Goal: Information Seeking & Learning: Find specific page/section

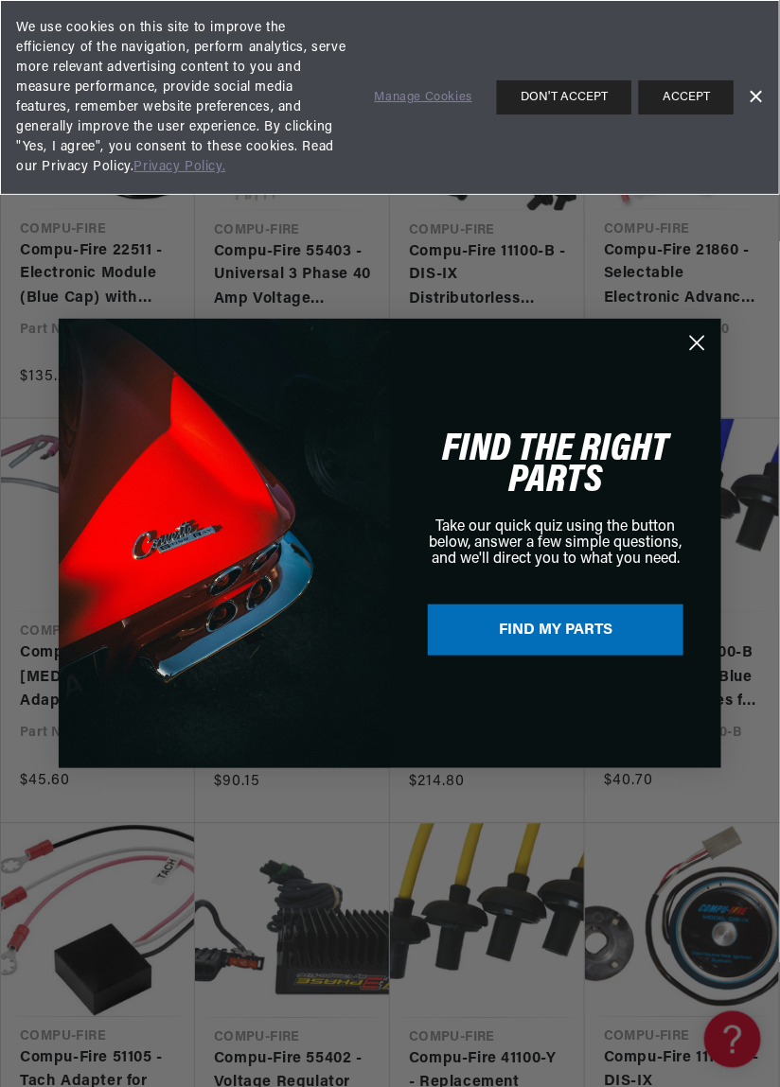
click at [695, 342] on icon "Close dialog" at bounding box center [697, 343] width 13 height 13
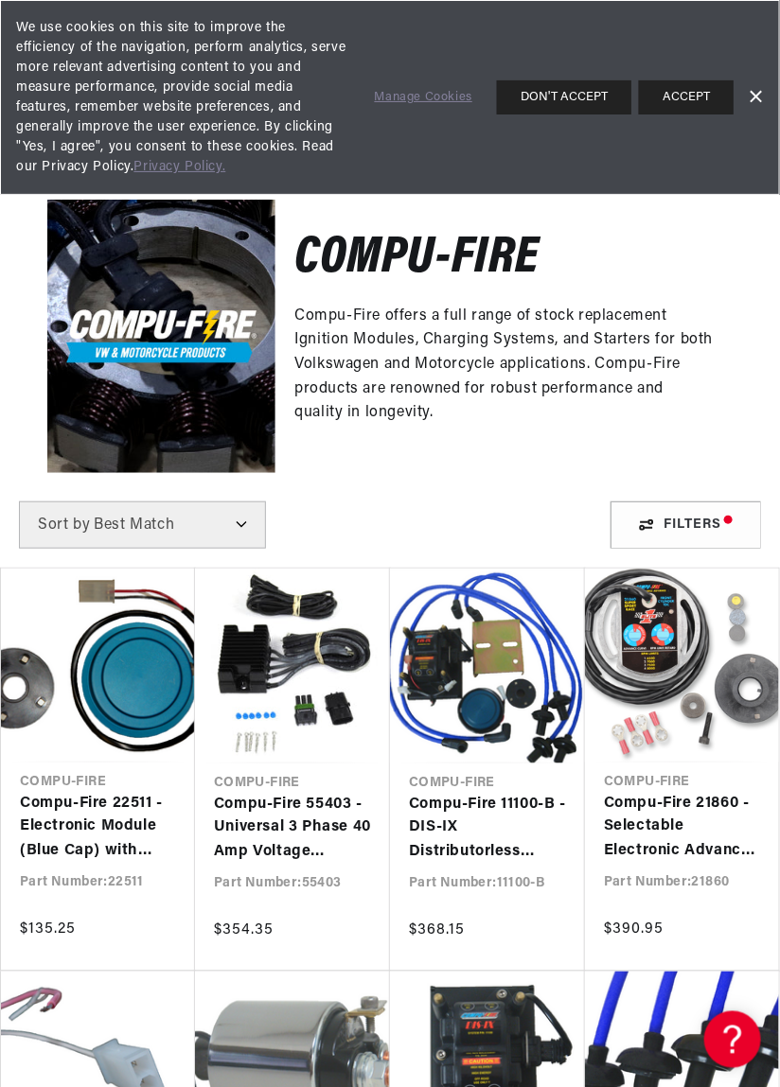
click at [754, 95] on link "Dismiss Banner" at bounding box center [755, 97] width 28 height 28
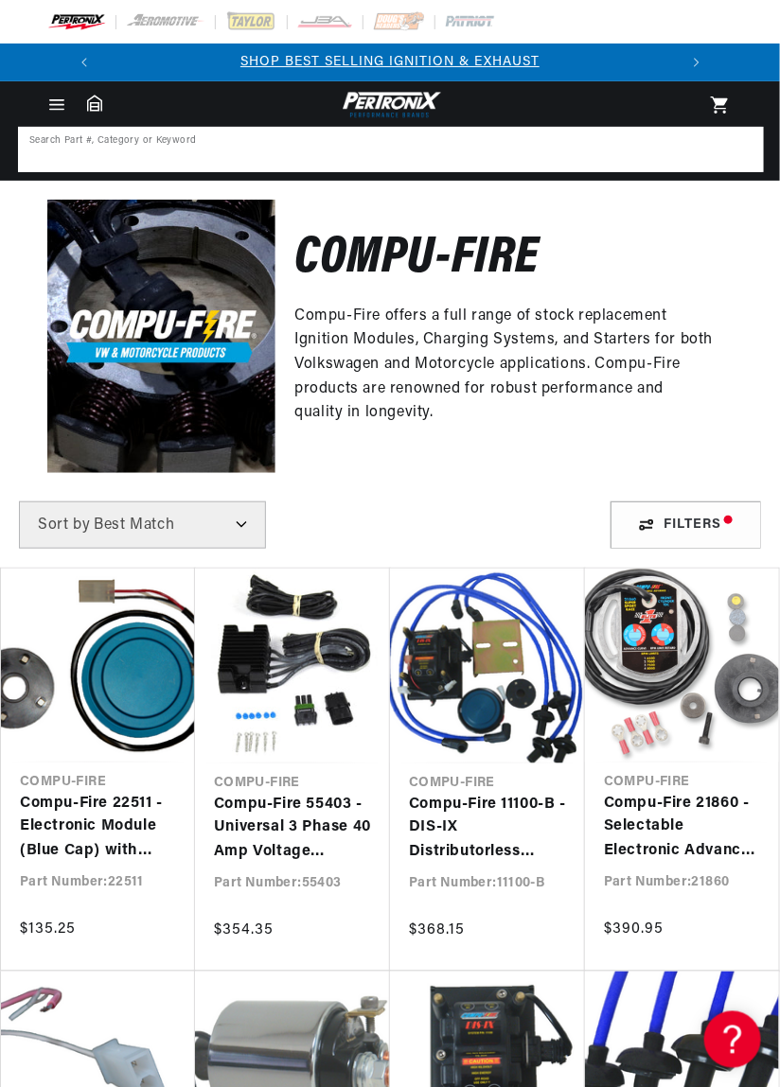
click at [323, 150] on input at bounding box center [391, 150] width 742 height 42
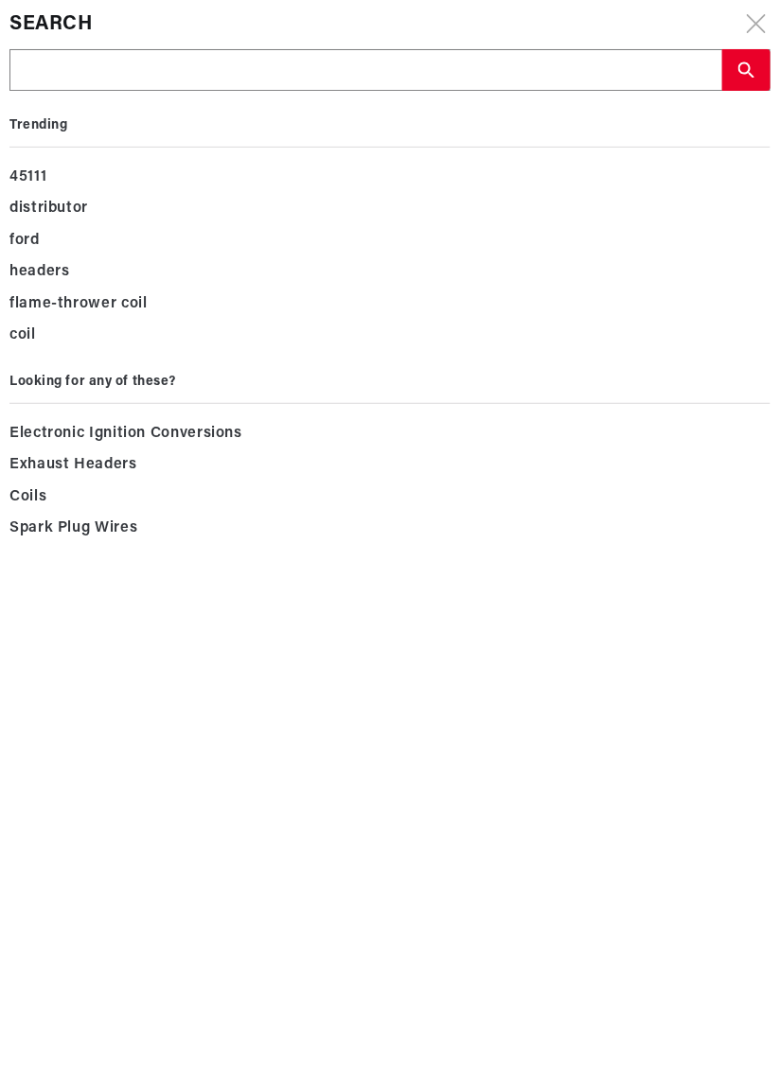
type input "V"
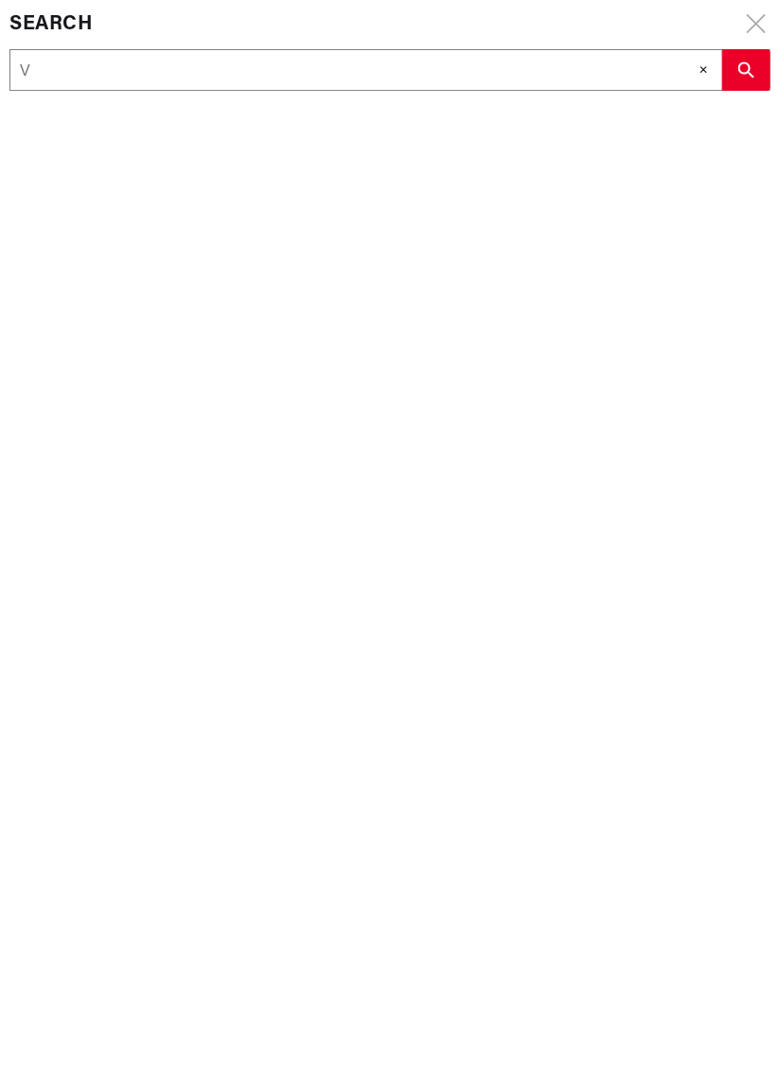
type input "Vw"
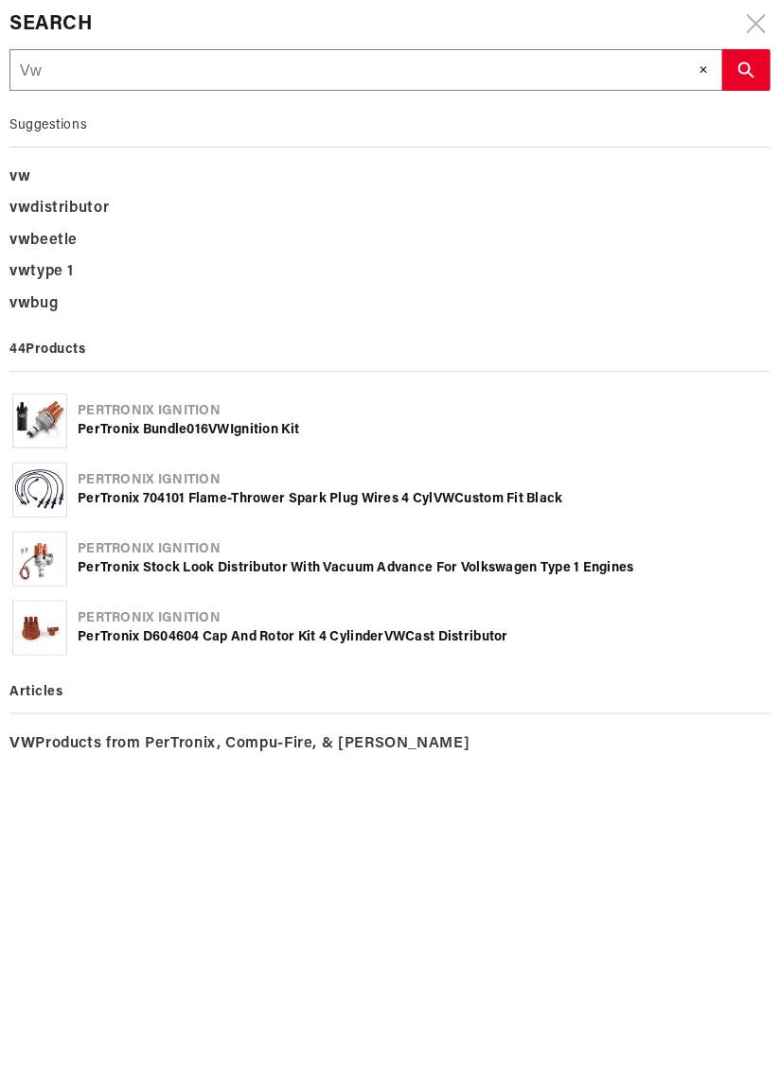
type input "Vw 1"
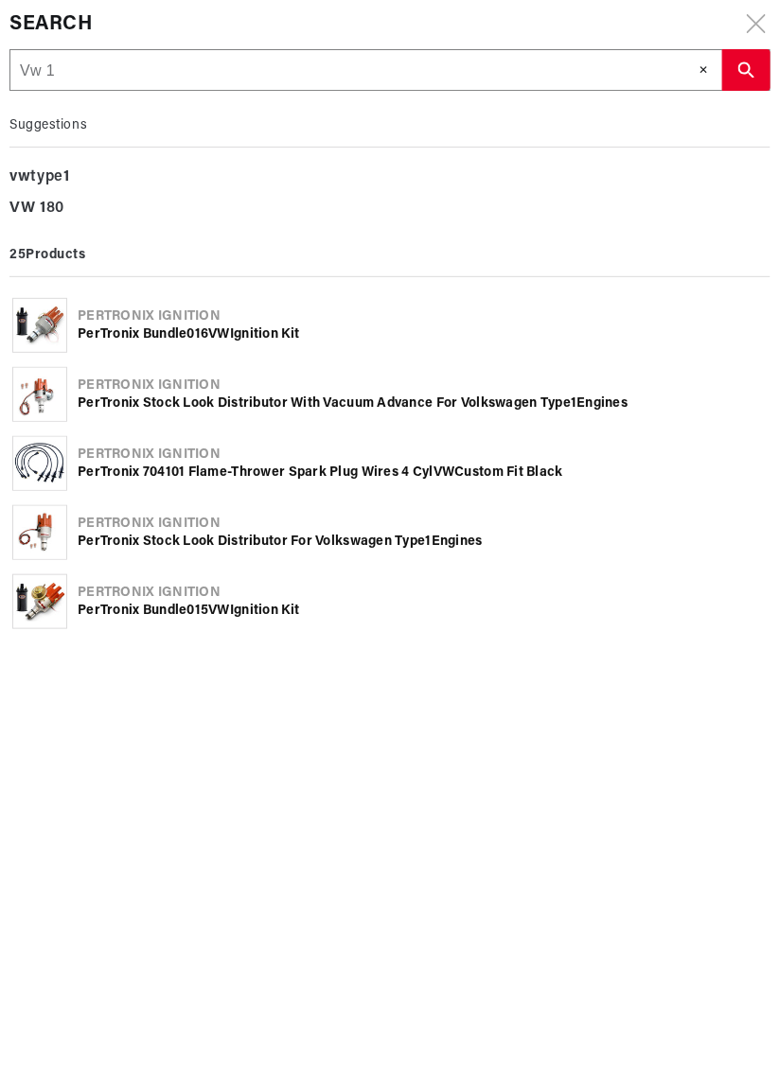
click at [149, 320] on div "Pertronix Ignition" at bounding box center [423, 317] width 690 height 19
click at [20, 67] on input "Vw 1" at bounding box center [365, 71] width 711 height 42
type input "CVw 1"
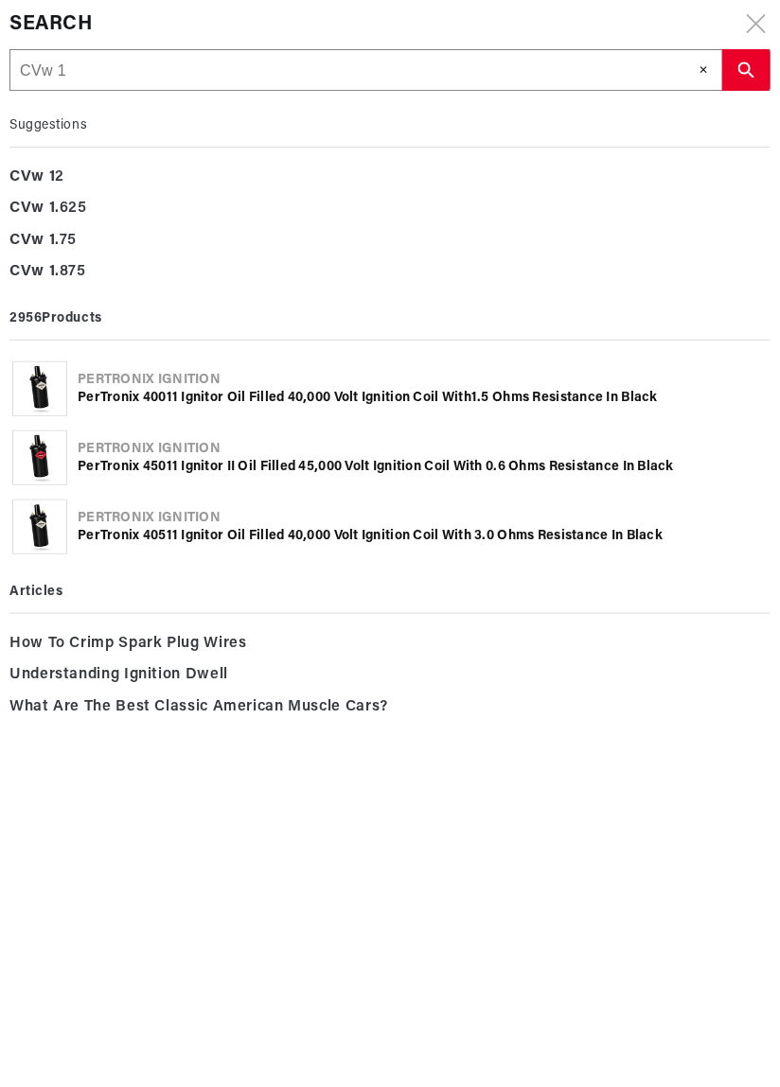
type input "CoVw 1"
type input "ComVw 1"
type input "CompVw 1"
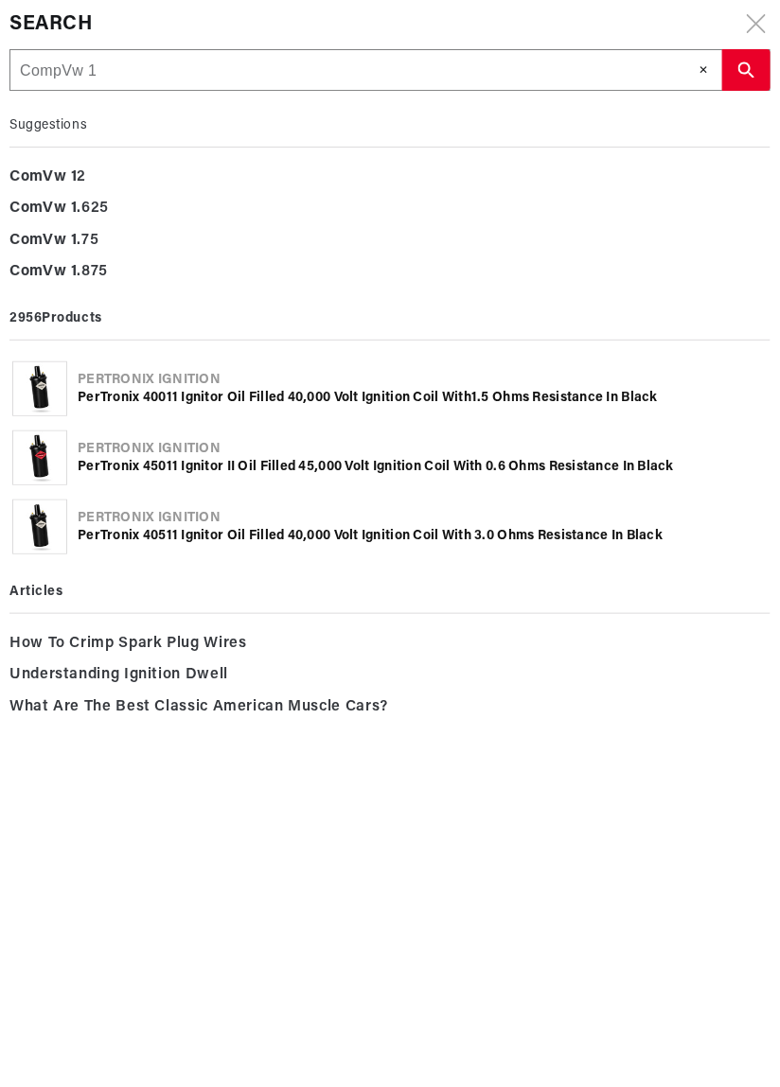
type input "CompVw 1"
type input "CompuVw 1"
type input "Compu-Vw 1"
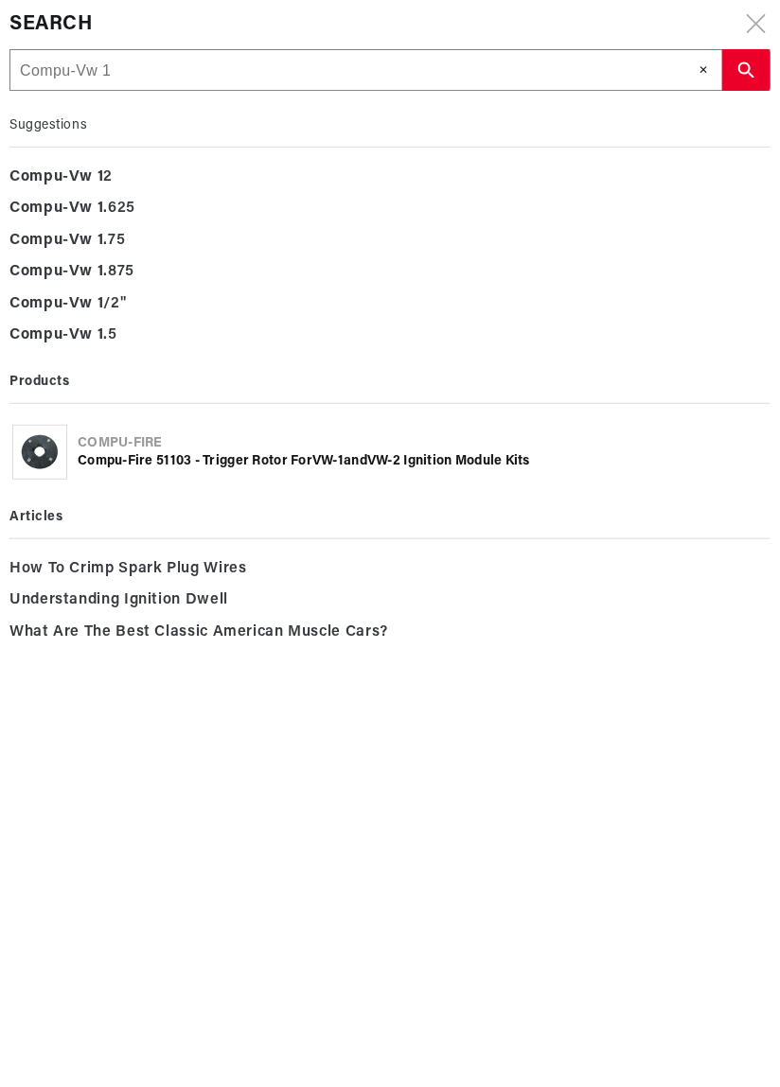
type input "Compu-fVw 1"
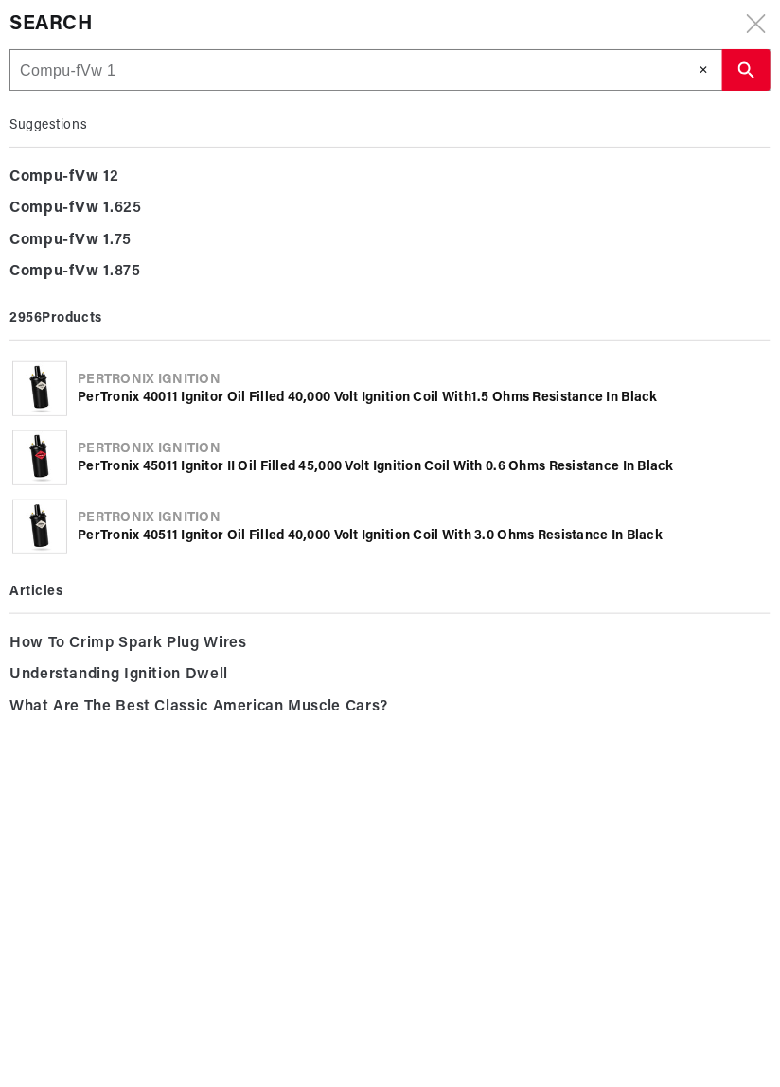
scroll to position [0, 20]
type input "Compu-fiVw 1"
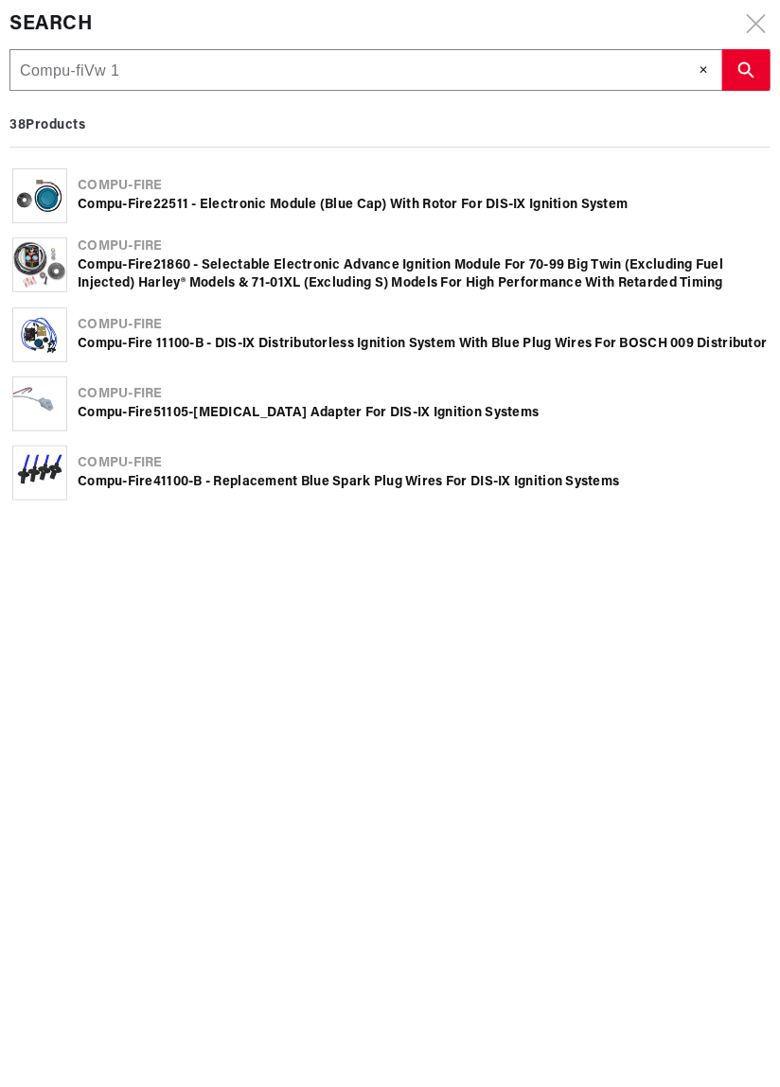
type input "Compu-firVw 1"
type input "Compu-fireVw 1"
type input "Compu-fire Vw 1"
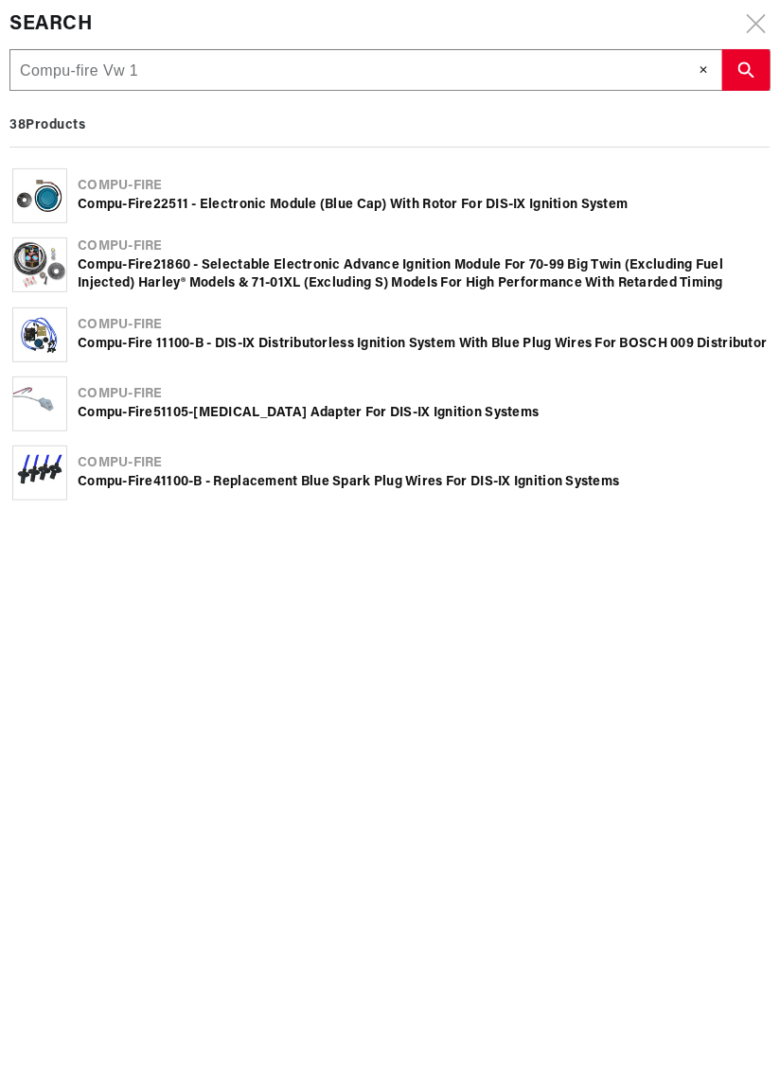
type input "Compu-fire Vw 1"
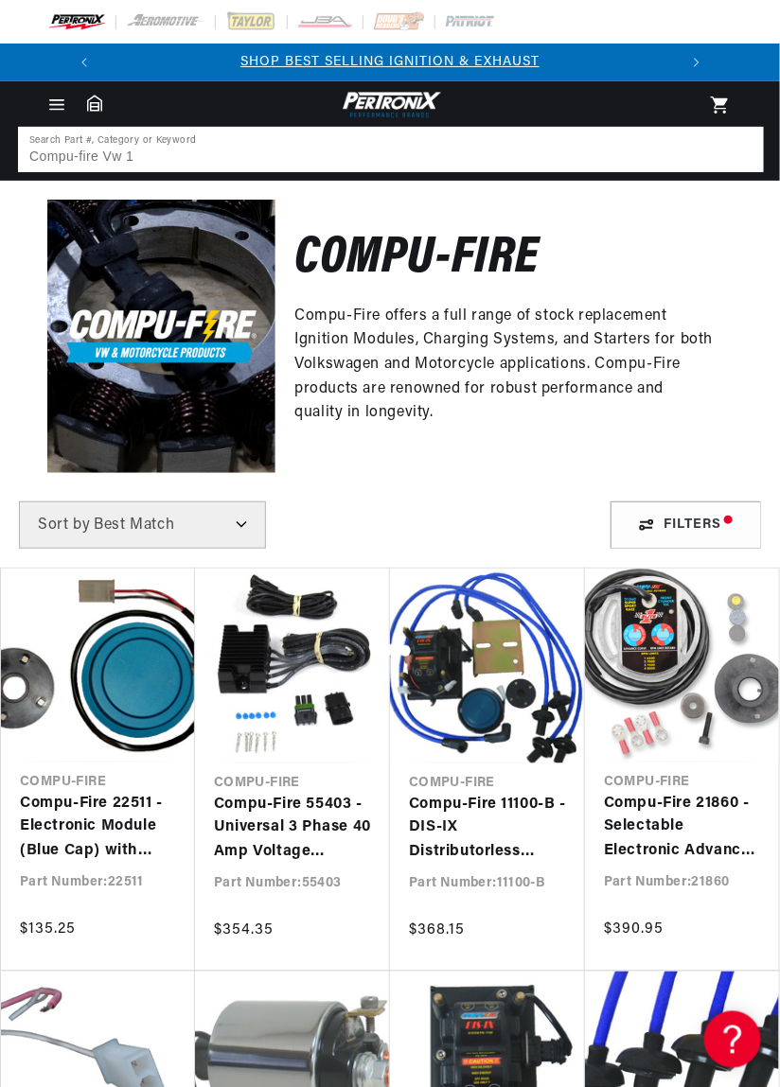
click at [127, 151] on input "Compu-fire Vw 1" at bounding box center [391, 150] width 742 height 42
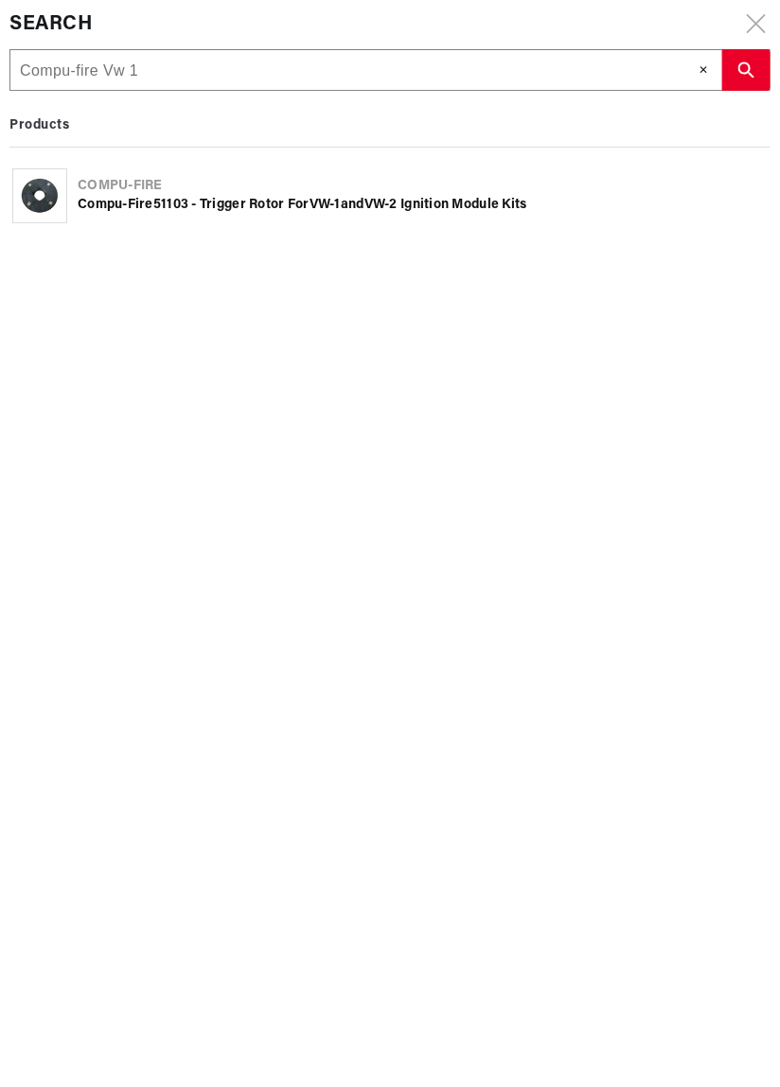
type input "Compu-fire Vw -1"
type input "Compu-fire Vw-1"
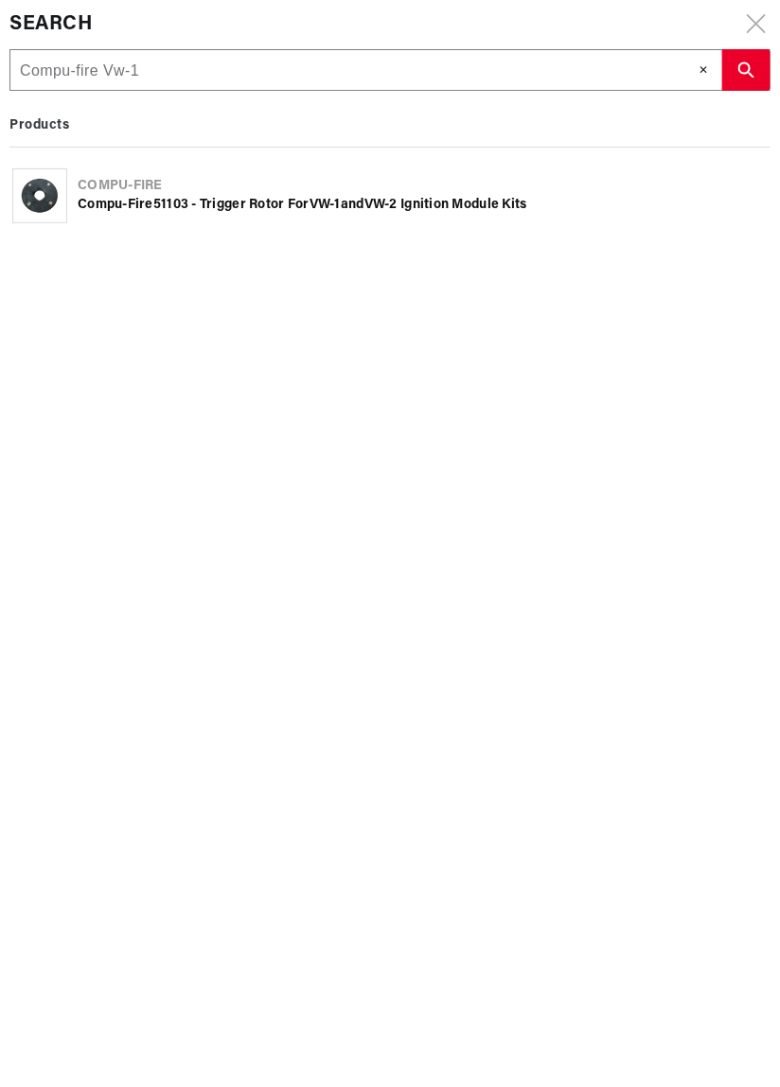
scroll to position [0, 0]
click at [742, 71] on icon "search button" at bounding box center [746, 70] width 16 height 16
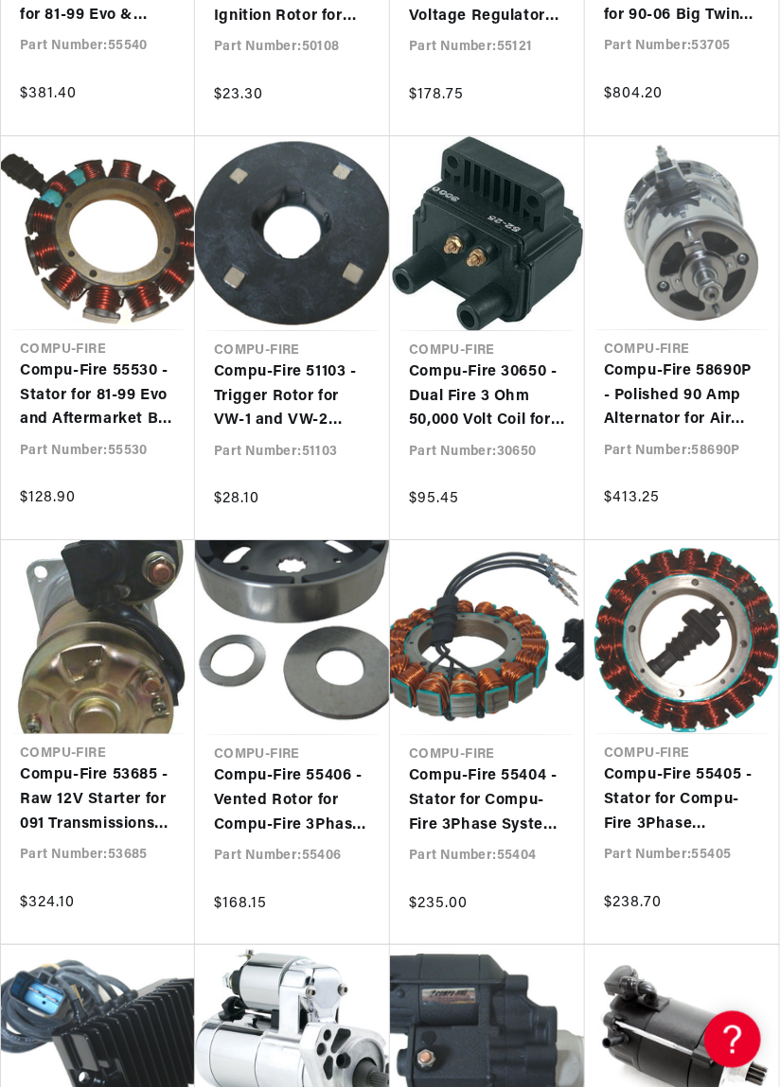
scroll to position [0, 146]
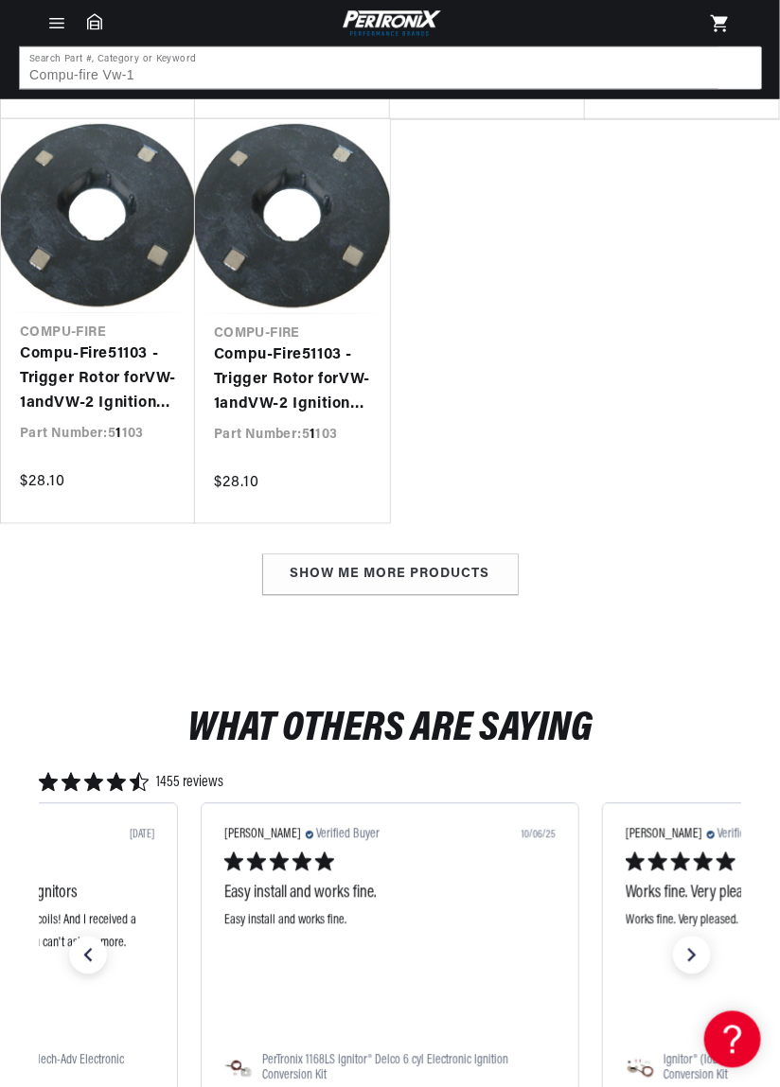
click at [394, 597] on div "Show me more products" at bounding box center [390, 575] width 256 height 43
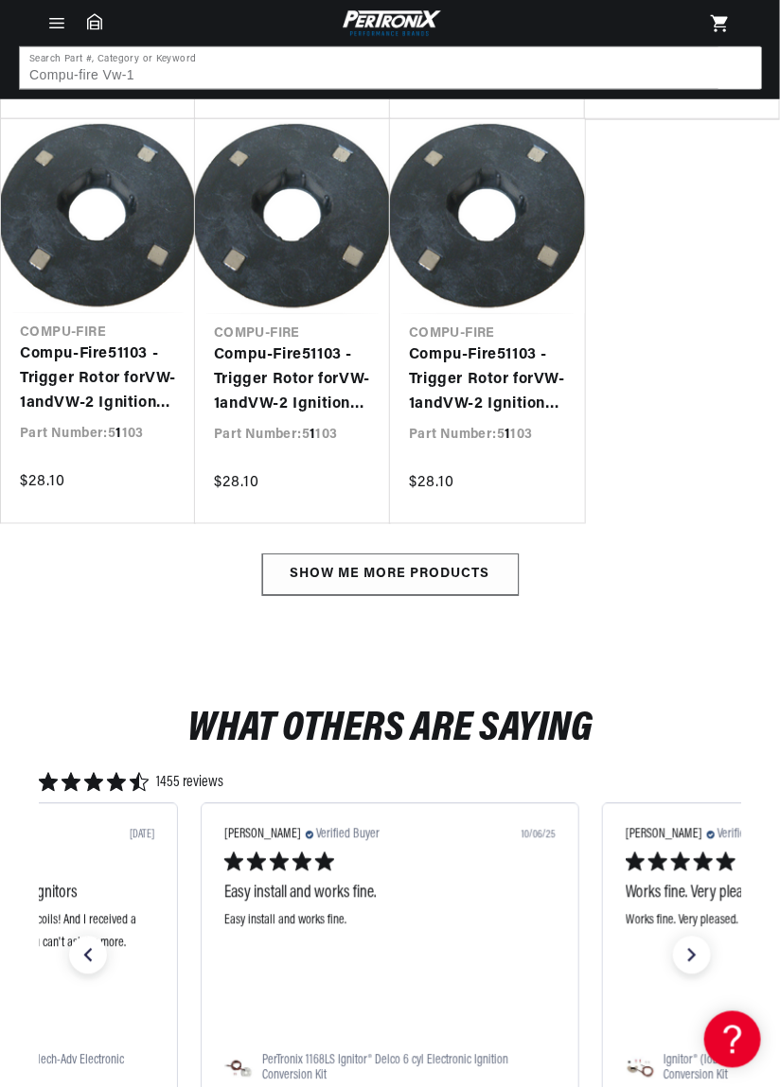
click at [386, 597] on div "Show me more products" at bounding box center [390, 575] width 256 height 43
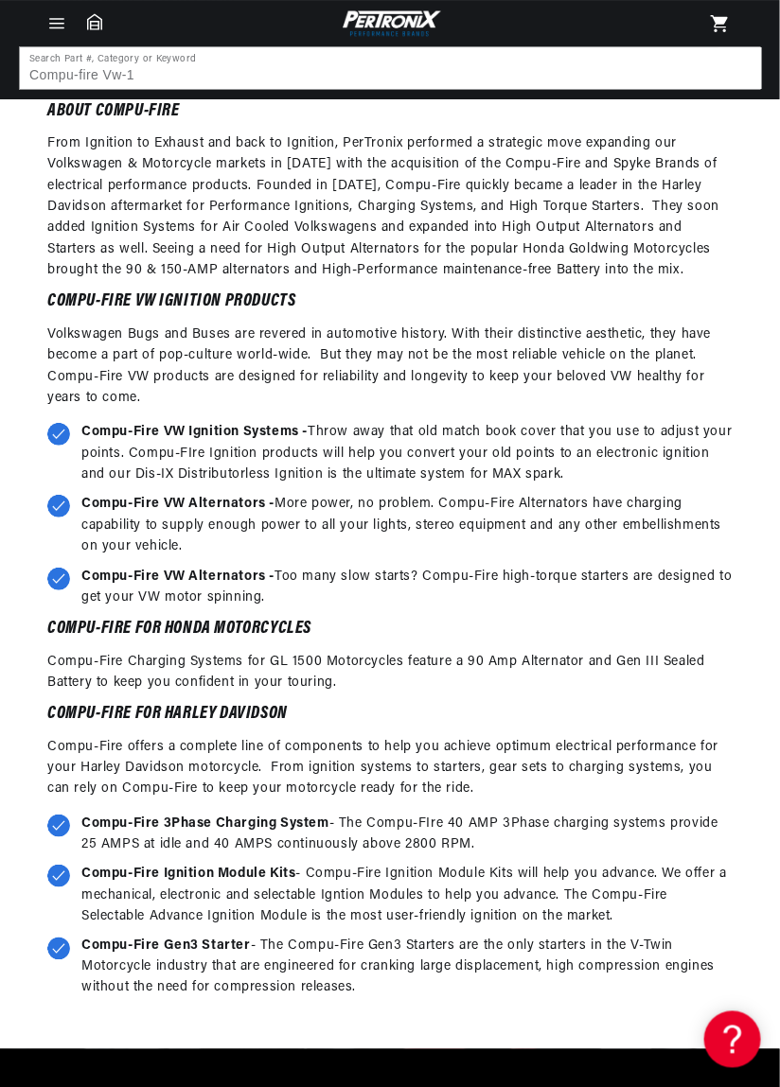
click at [769, 454] on div "PERFORMANCE STARTS HERE Compu-Fire offers a full range of stock replacement Ign…" at bounding box center [390, 497] width 780 height 1103
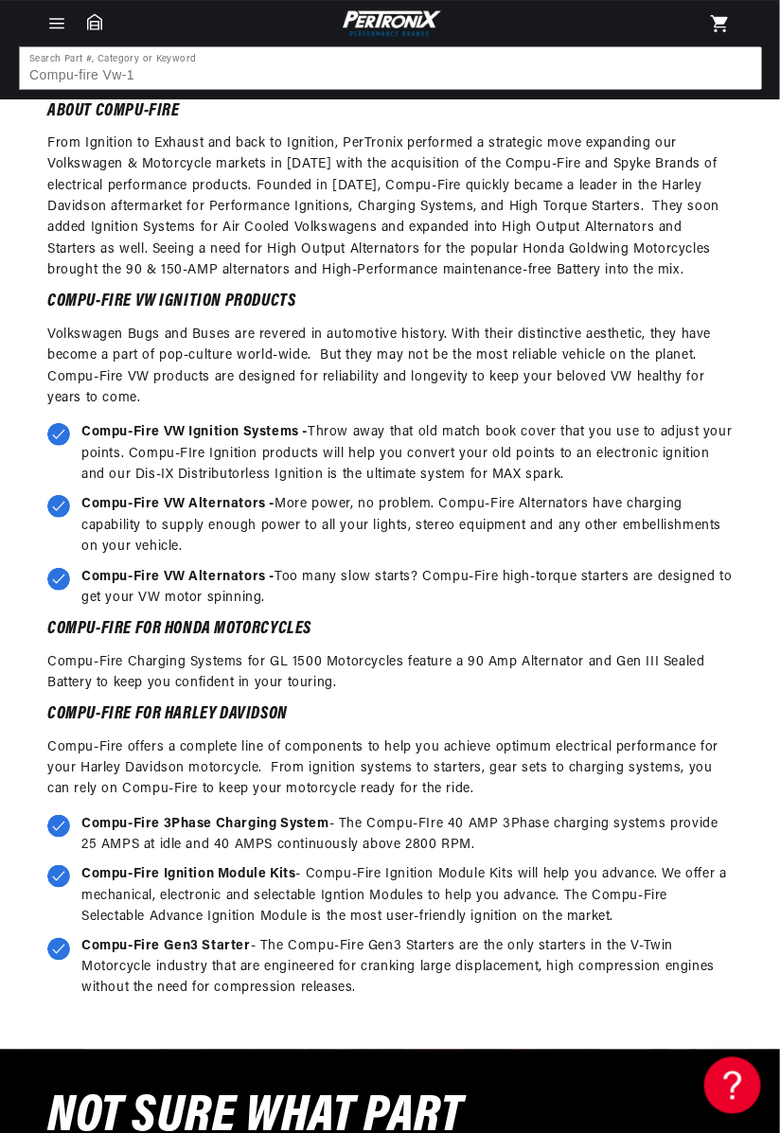
scroll to position [0, 573]
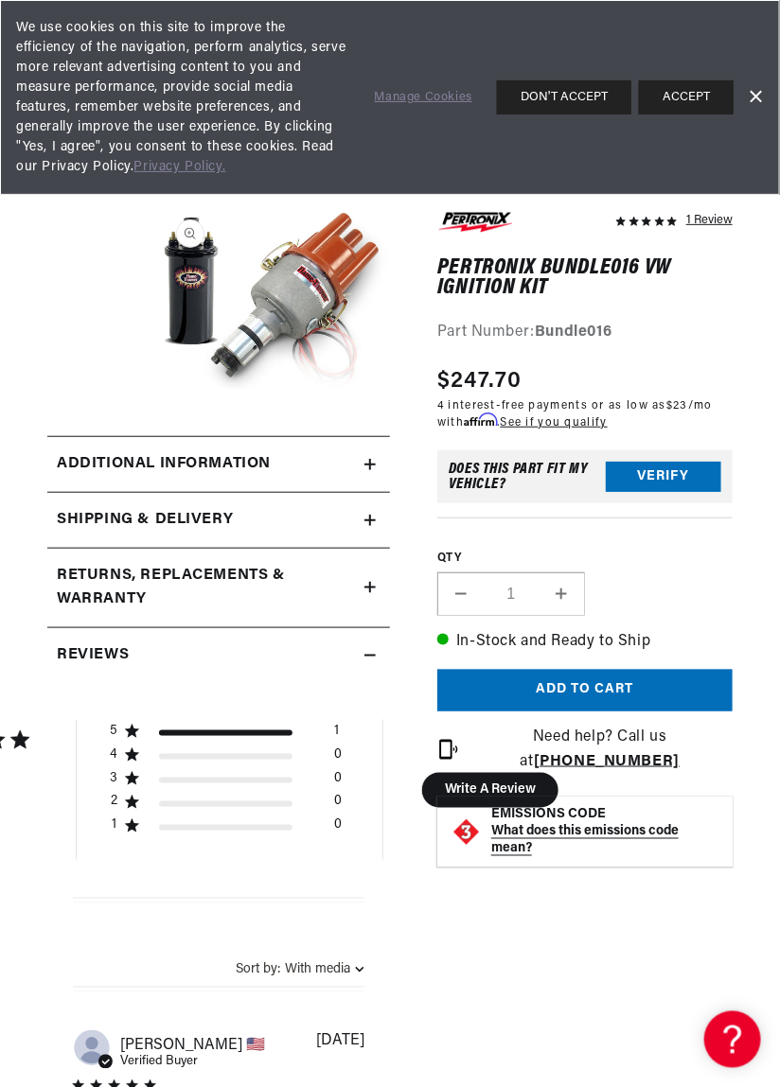
click at [370, 463] on icon at bounding box center [370, 464] width 0 height 11
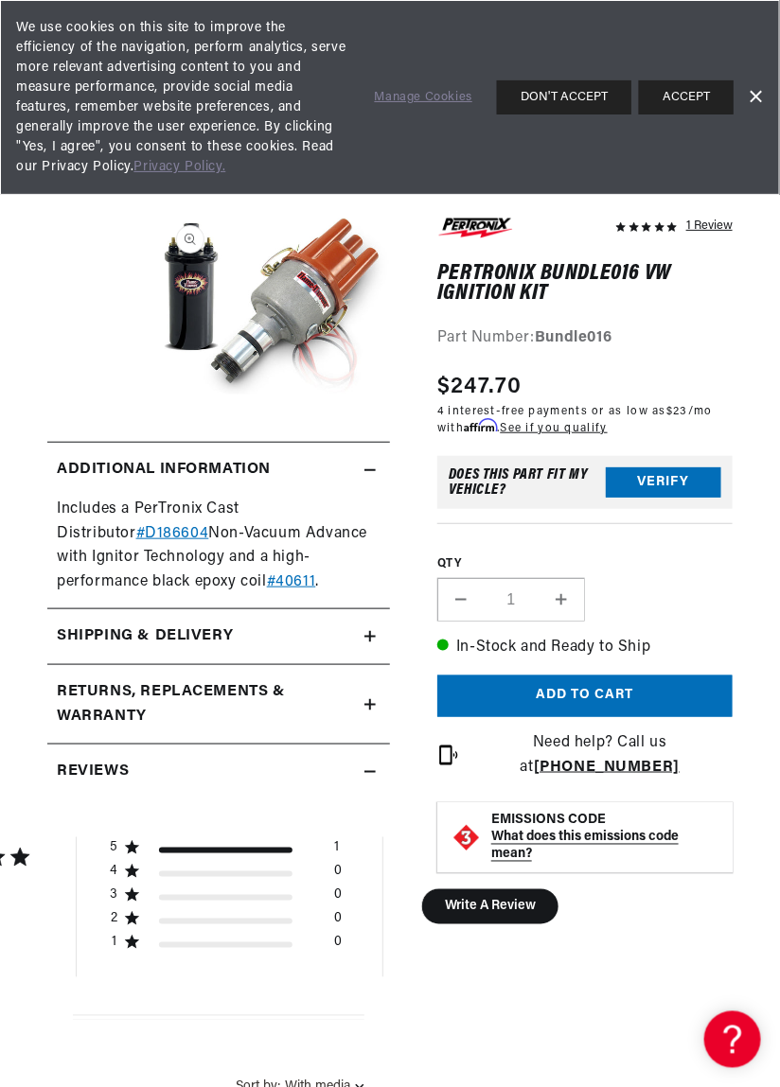
scroll to position [0, 573]
click at [136, 530] on link "#D186604" at bounding box center [172, 533] width 73 height 15
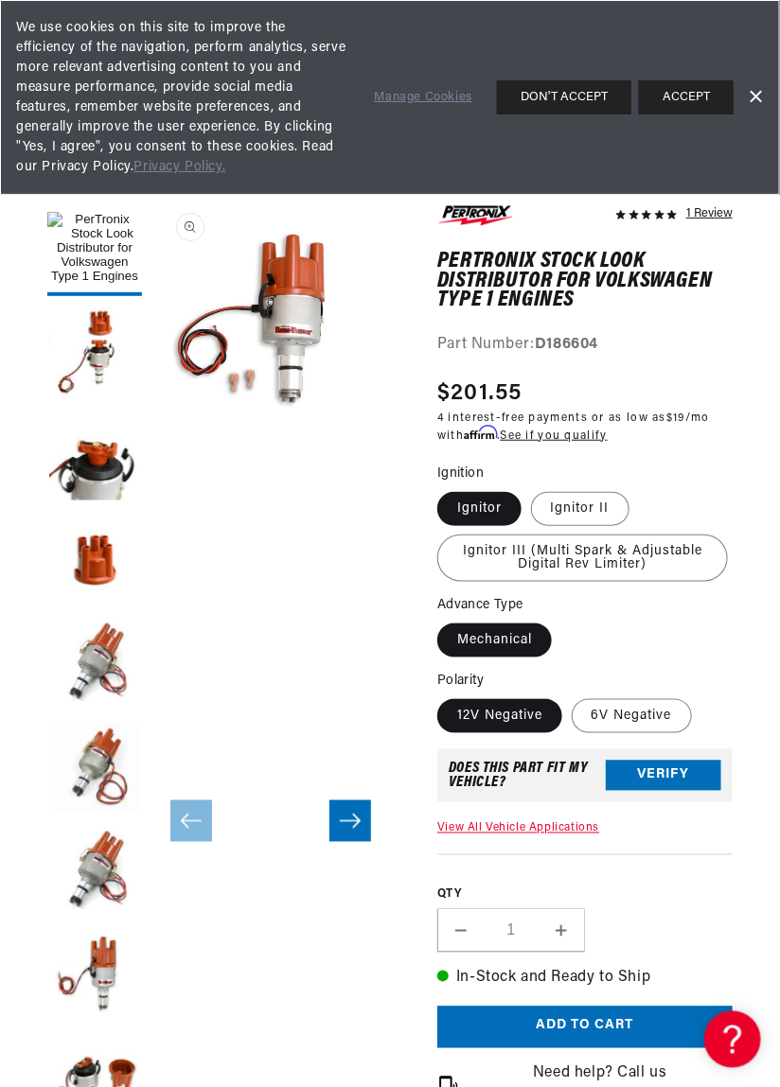
scroll to position [45, 0]
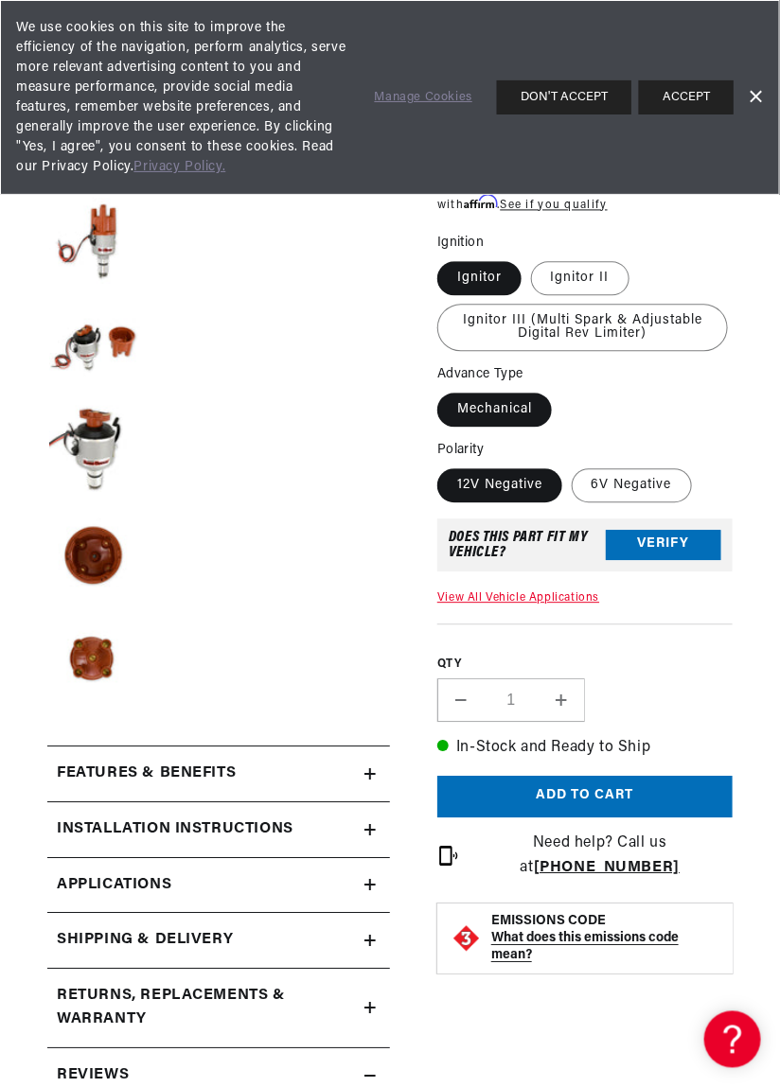
click at [367, 772] on icon at bounding box center [369, 774] width 11 height 11
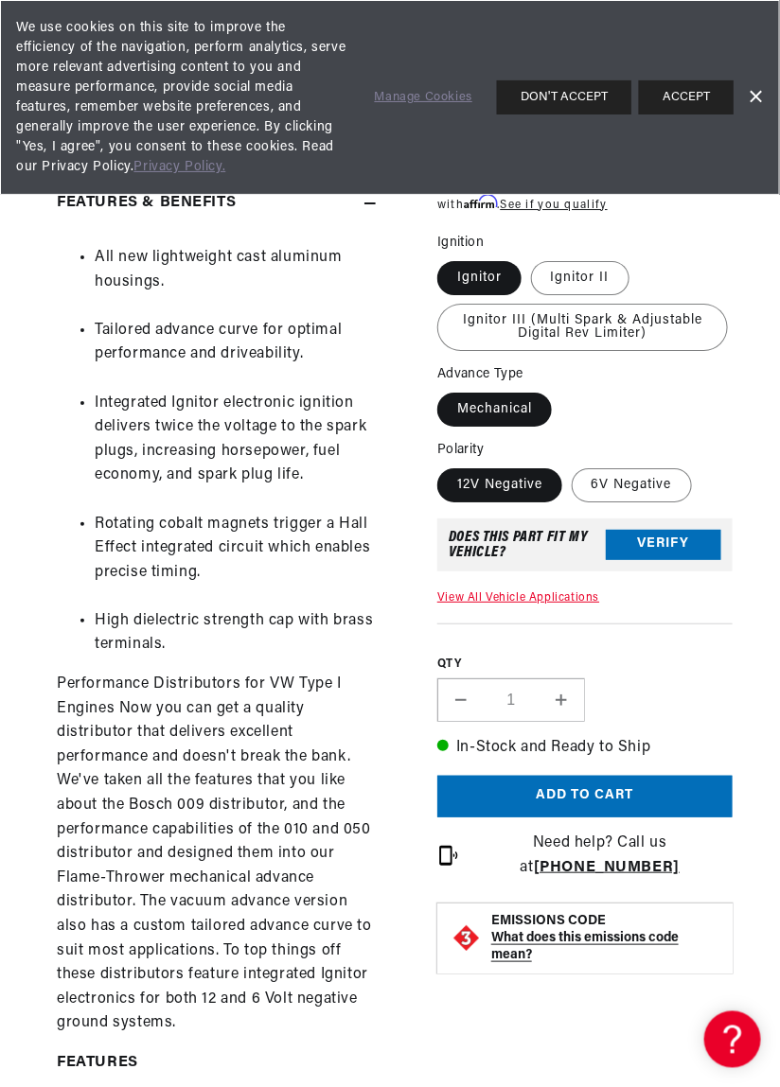
scroll to position [0, 428]
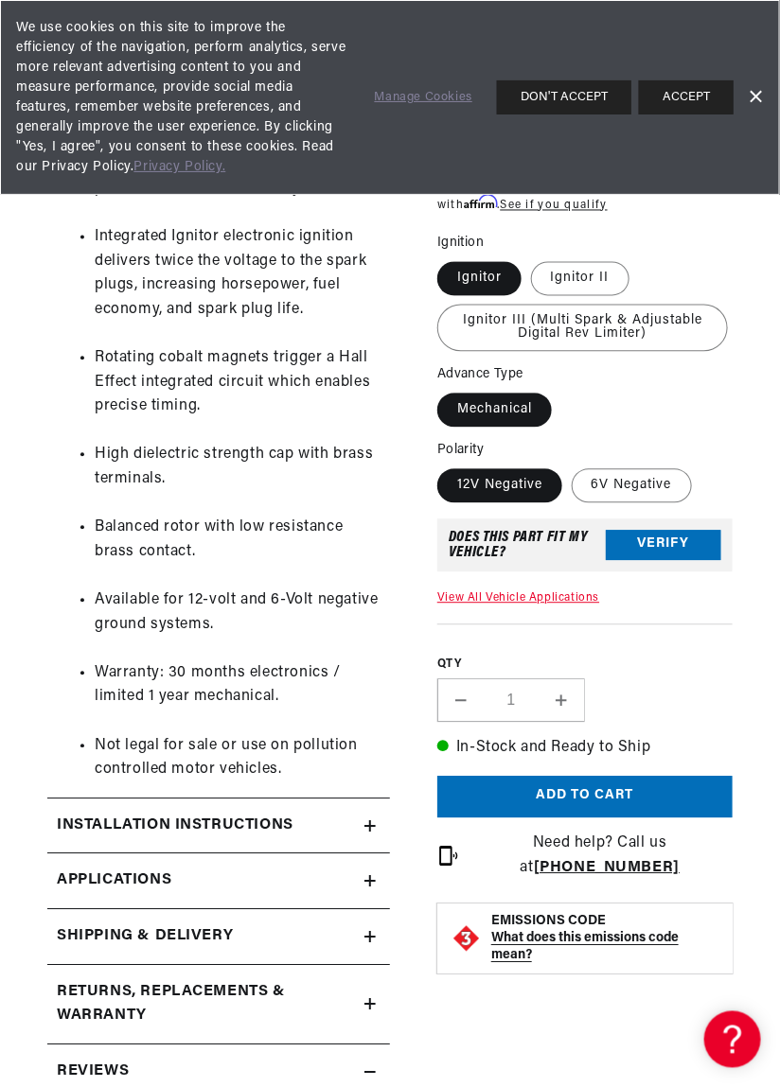
click at [368, 882] on icon at bounding box center [369, 882] width 11 height 0
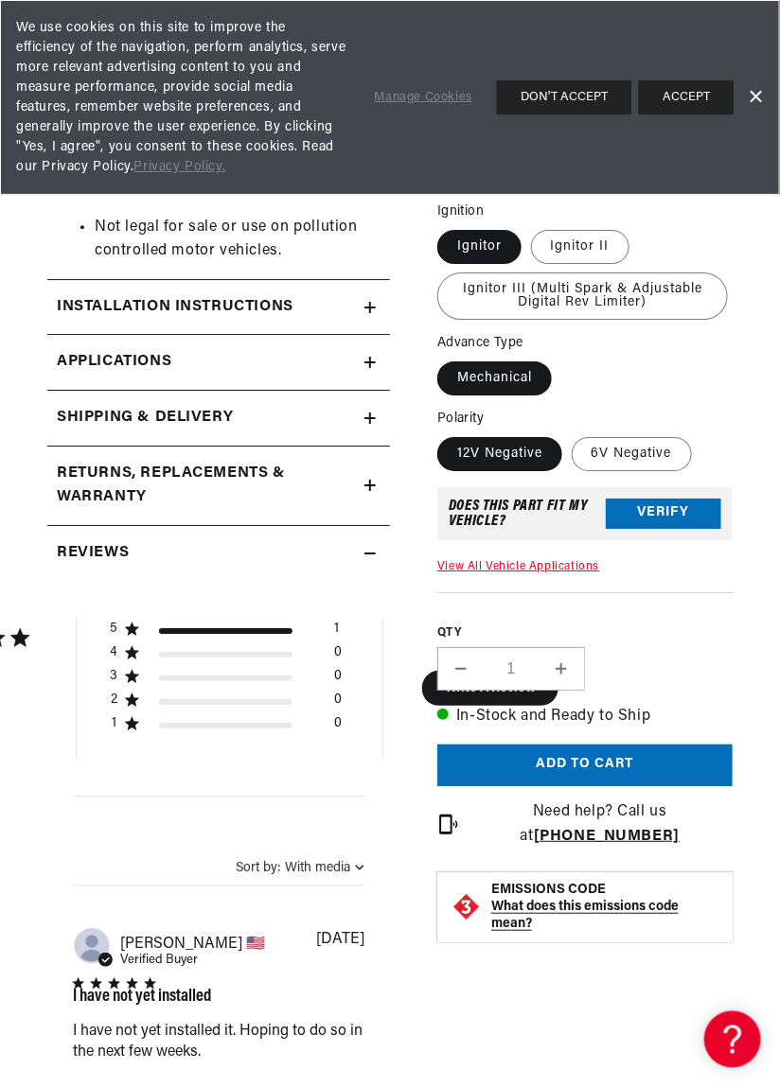
click at [368, 562] on summary "Reviews" at bounding box center [218, 553] width 343 height 55
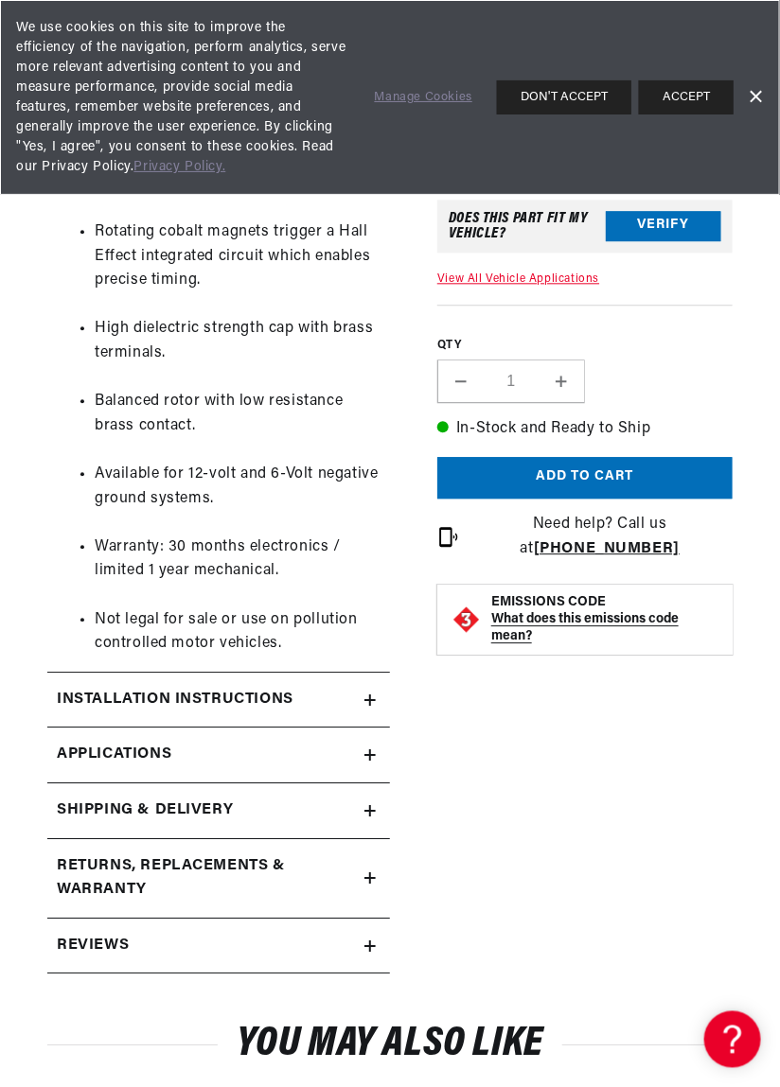
click at [369, 701] on icon at bounding box center [369, 701] width 11 height 0
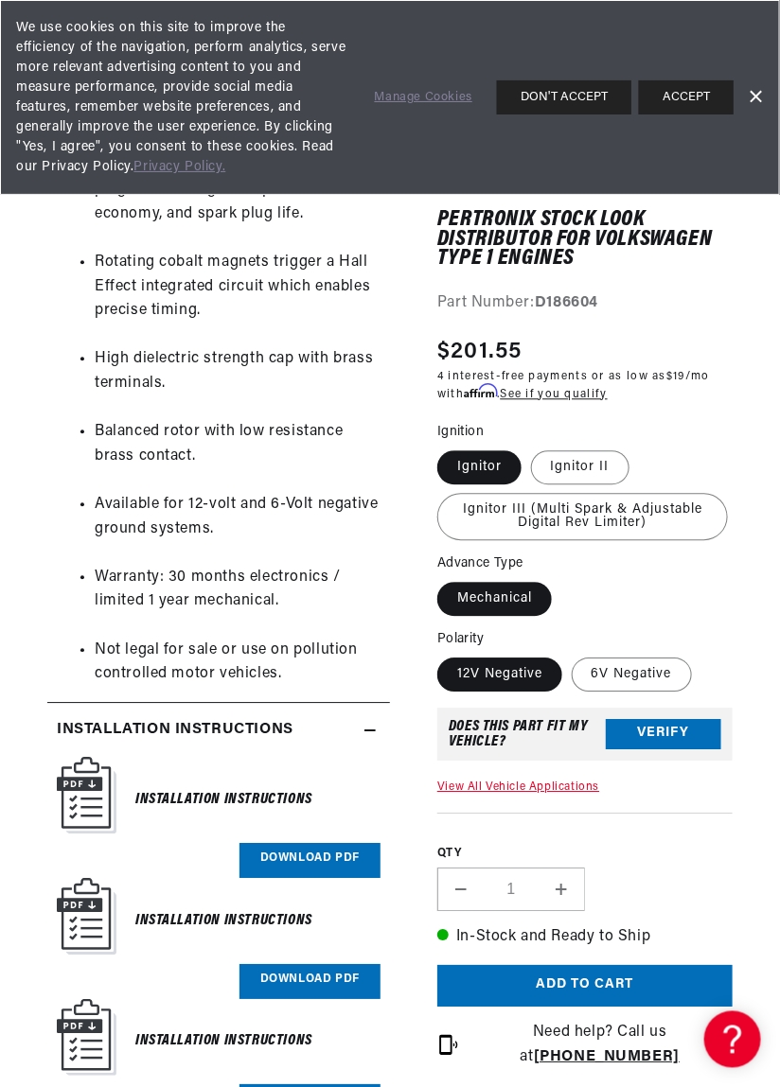
click at [366, 728] on icon at bounding box center [369, 731] width 11 height 11
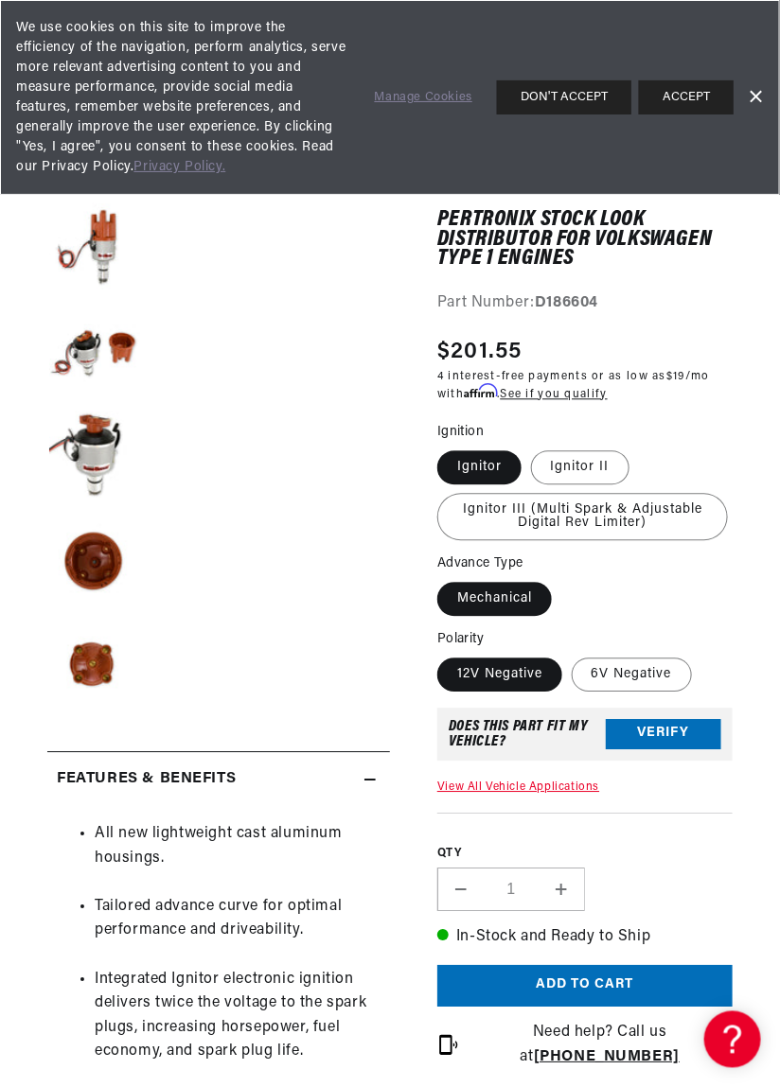
click at [364, 772] on summary "Features & Benefits" at bounding box center [218, 780] width 343 height 55
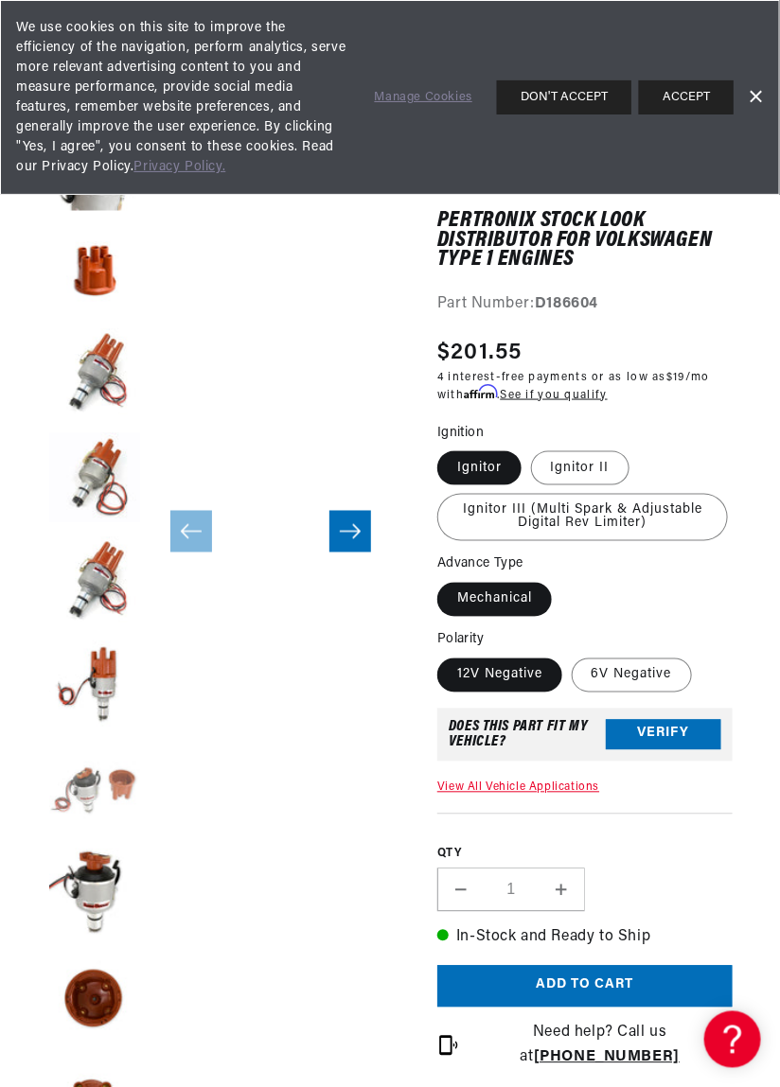
click at [88, 791] on button "Load image 9 in gallery view" at bounding box center [94, 792] width 95 height 95
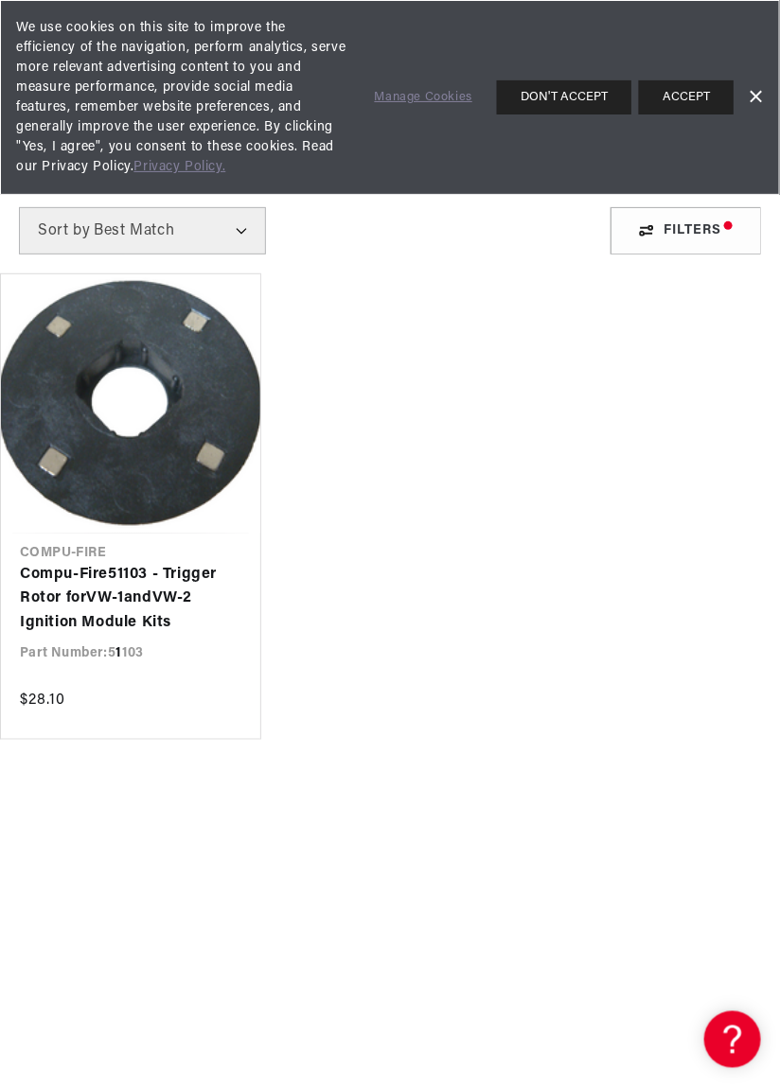
scroll to position [0, 573]
click at [160, 563] on link "Compu - Fire 5 1 103 - Trigger Rotor for VW - 1 and VW -2 Ignition Module Kits" at bounding box center [130, 599] width 221 height 73
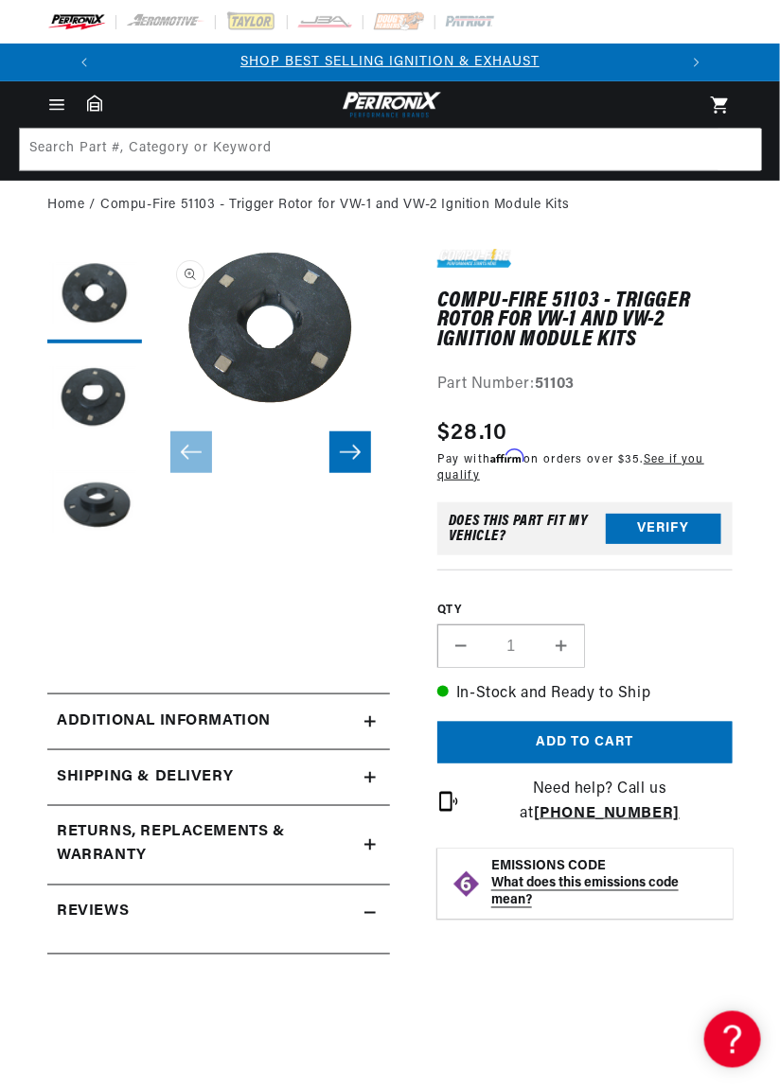
click at [372, 713] on summary "Additional information" at bounding box center [218, 722] width 343 height 55
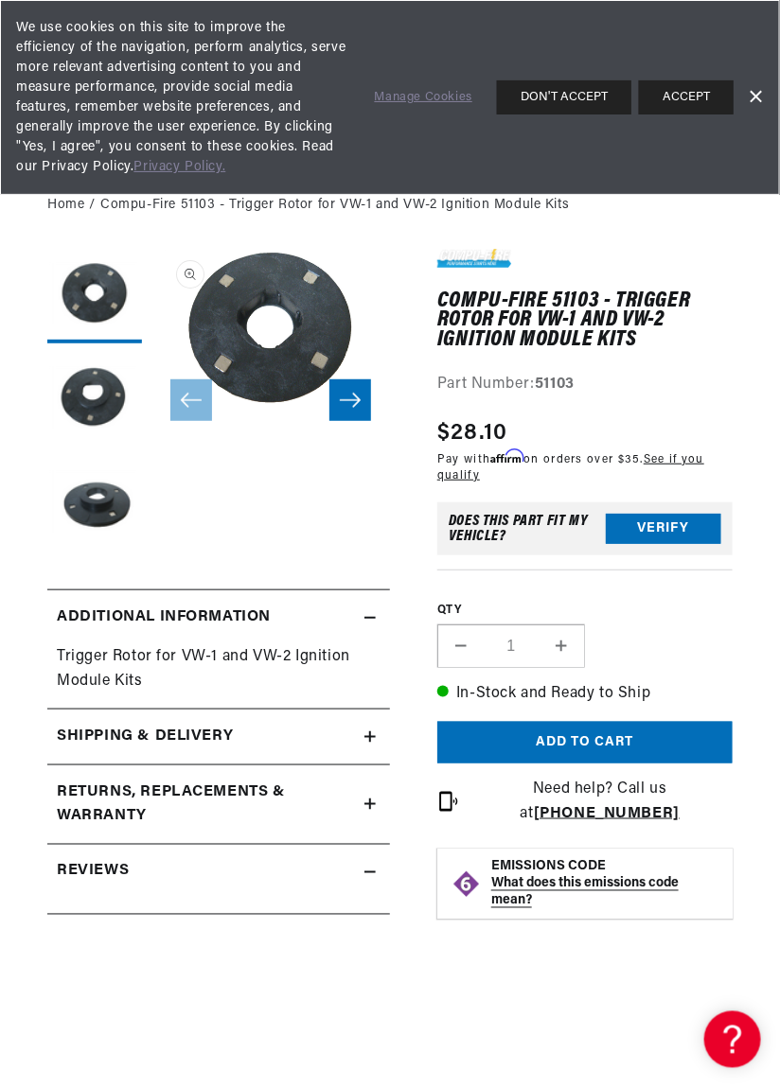
scroll to position [0, 573]
click at [375, 618] on icon at bounding box center [369, 618] width 11 height 0
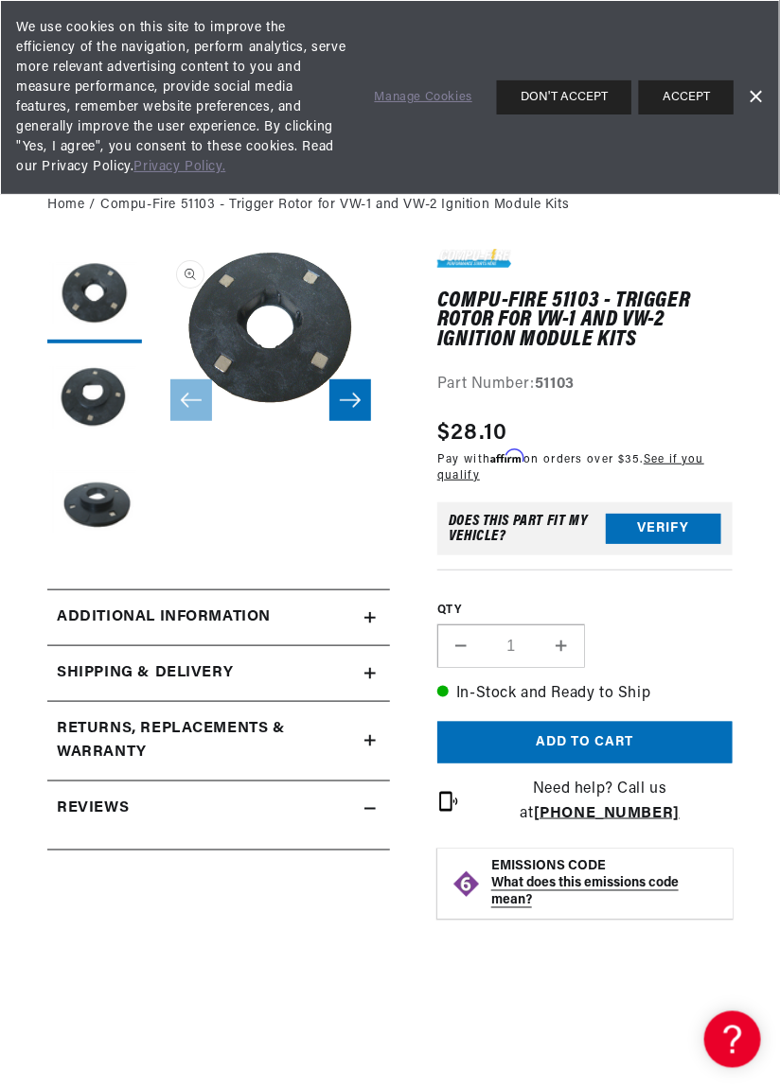
click at [354, 401] on icon "Slide right" at bounding box center [350, 401] width 21 height 14
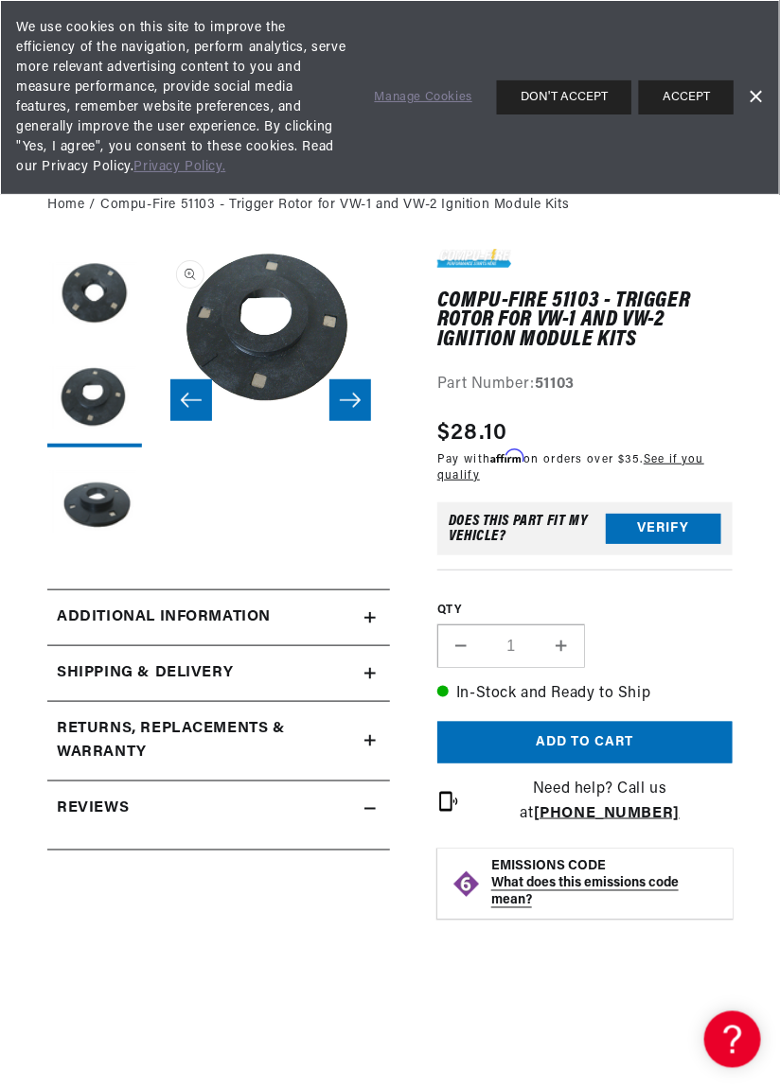
scroll to position [0, 0]
click at [344, 396] on icon "Slide right" at bounding box center [350, 400] width 23 height 19
